Goal: Task Accomplishment & Management: Use online tool/utility

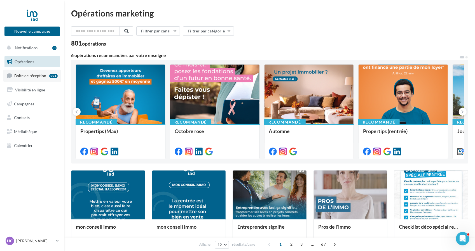
click at [41, 75] on span "Boîte de réception" at bounding box center [30, 75] width 32 height 5
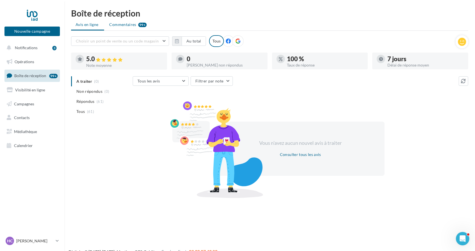
click at [120, 24] on span "Commentaires" at bounding box center [122, 25] width 27 height 6
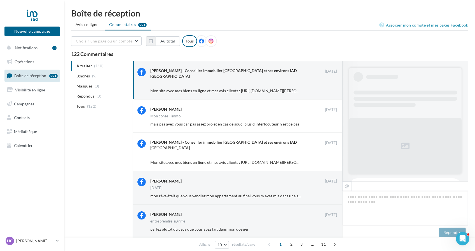
scroll to position [159, 0]
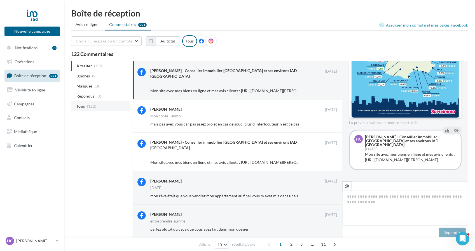
click at [82, 108] on span "Tous" at bounding box center [80, 106] width 8 height 6
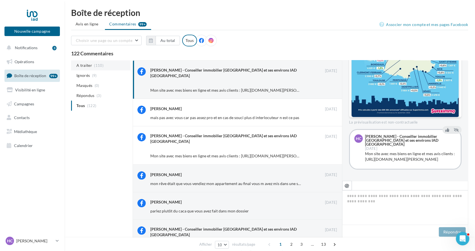
click at [83, 63] on span "A traiter" at bounding box center [84, 66] width 16 height 6
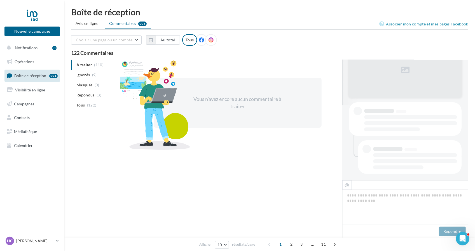
scroll to position [1, 0]
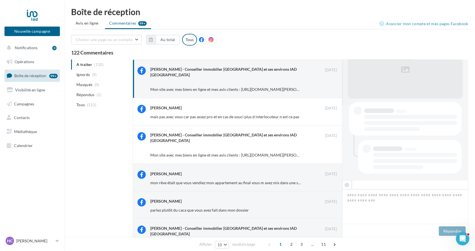
click at [125, 23] on ul "Avis en ligne Commentaires 99+" at bounding box center [269, 23] width 397 height 11
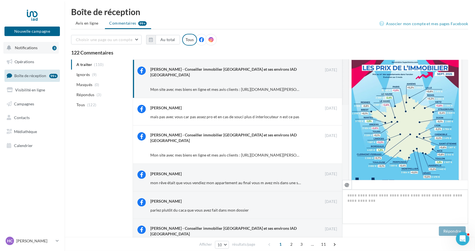
scroll to position [159, 0]
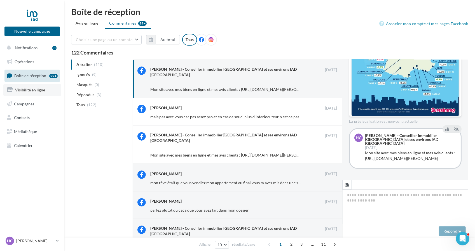
click at [36, 89] on span "Visibilité en ligne" at bounding box center [30, 90] width 30 height 5
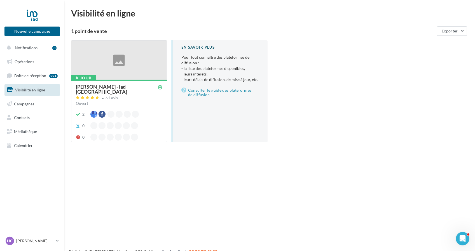
click at [105, 62] on div at bounding box center [118, 61] width 95 height 40
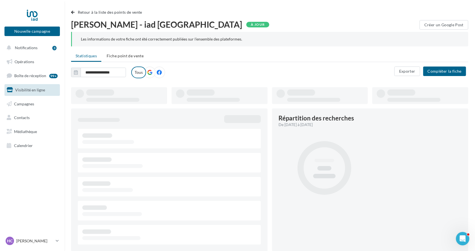
type input "**********"
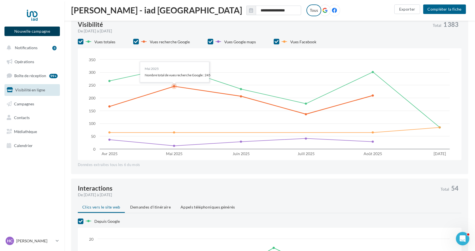
scroll to position [252, 0]
